Goal: Transaction & Acquisition: Purchase product/service

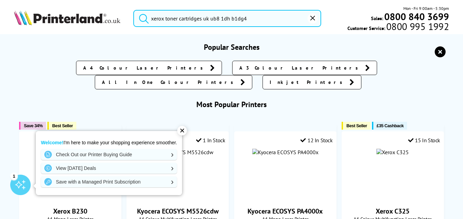
click at [255, 21] on input "xerox toner cartridges uk ub8 1dh b1dg4" at bounding box center [227, 18] width 188 height 17
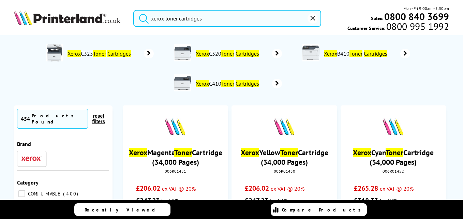
type input "xerox toner cartridges"
click at [254, 50] on mark "Cartridges" at bounding box center [247, 53] width 24 height 7
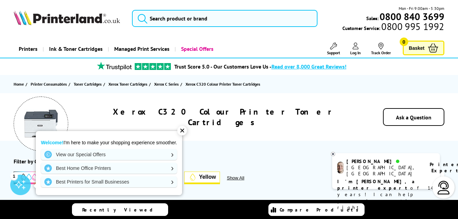
click at [184, 129] on div "✕" at bounding box center [182, 131] width 10 height 10
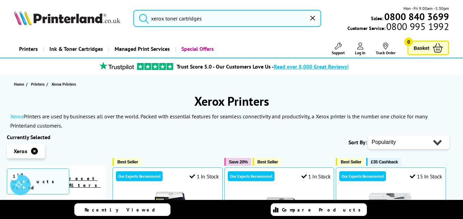
click at [238, 20] on input "xerox toner cartridges" at bounding box center [227, 18] width 188 height 17
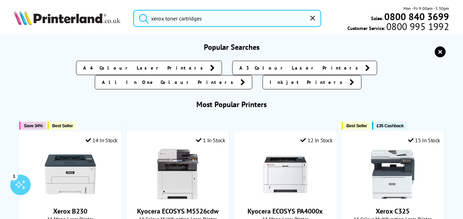
click at [134, 10] on button "submit" at bounding box center [142, 17] width 17 height 15
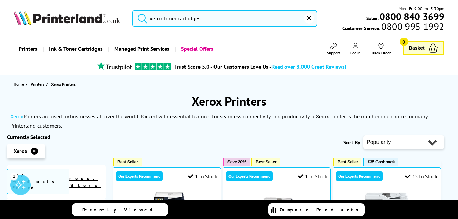
type input "xerox toner cartridges uk ub8 1dh b1dg4"
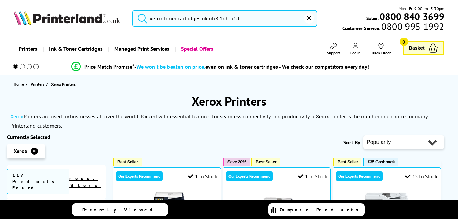
type input "xerox toner cartridges uk ub8 1dh b1"
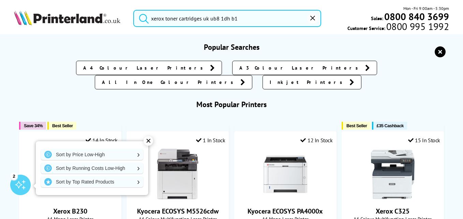
click at [243, 17] on input "xerox toner cartridges uk ub8 1dh b1" at bounding box center [227, 18] width 188 height 17
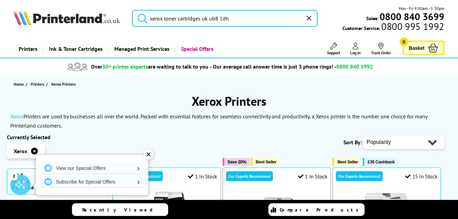
type input "xerox toner cartridges uk ub8 1d"
type input "xerox toner cartridges uk ub8"
type input "xerox toner cartridges uk ub"
type input "xerox toner cartridges uk u"
